Goal: Information Seeking & Learning: Learn about a topic

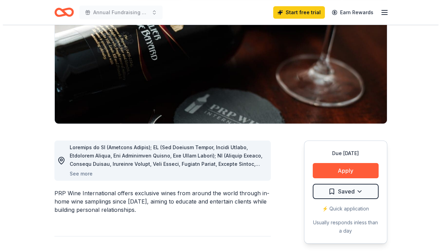
scroll to position [87, 0]
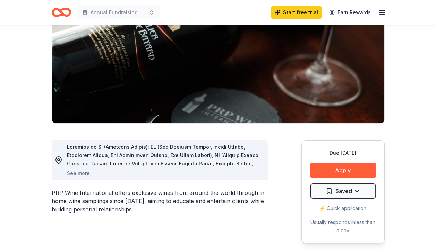
click at [77, 173] on button "See more" at bounding box center [78, 173] width 23 height 8
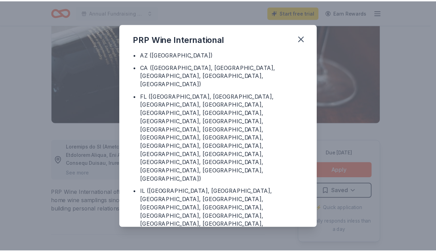
scroll to position [11, 0]
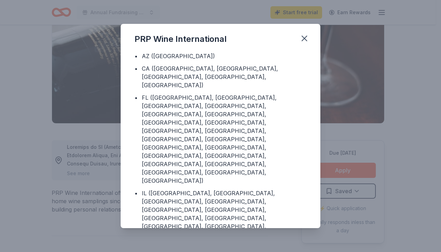
click at [304, 36] on icon "button" at bounding box center [304, 39] width 10 height 10
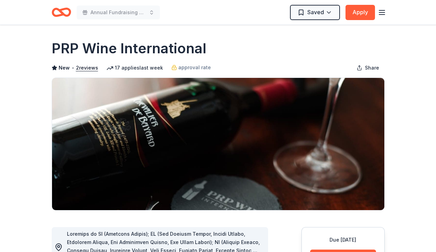
scroll to position [0, 0]
click at [305, 12] on html "Annual Fundraising Dinner Saved Apply Due in 143 days Share PRP Wine Internatio…" at bounding box center [218, 126] width 436 height 252
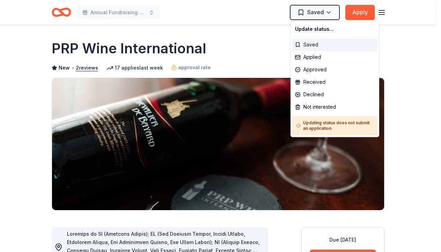
click at [298, 43] on div "Saved" at bounding box center [334, 44] width 85 height 12
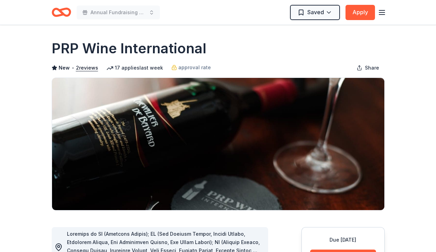
click at [383, 12] on line "button" at bounding box center [382, 12] width 6 height 0
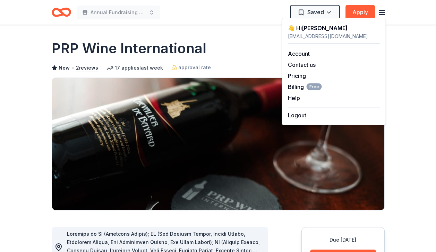
click at [295, 77] on link "Pricing" at bounding box center [296, 75] width 18 height 7
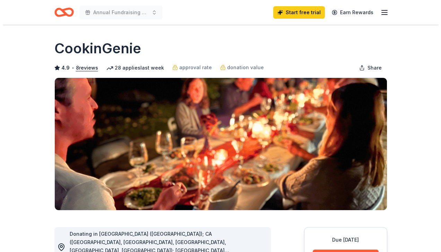
scroll to position [107, 0]
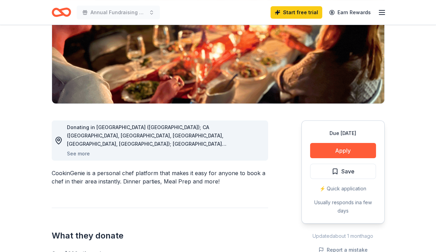
click at [78, 153] on button "See more" at bounding box center [78, 154] width 23 height 8
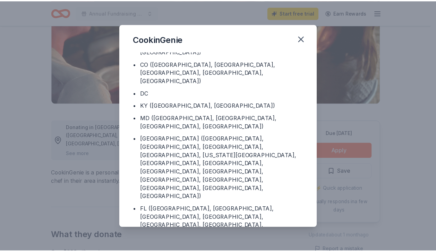
scroll to position [81, 0]
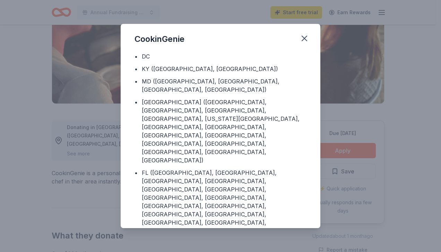
click at [305, 38] on icon "button" at bounding box center [304, 39] width 10 height 10
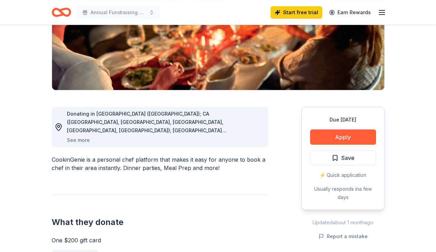
scroll to position [0, 0]
